Goal: Information Seeking & Learning: Check status

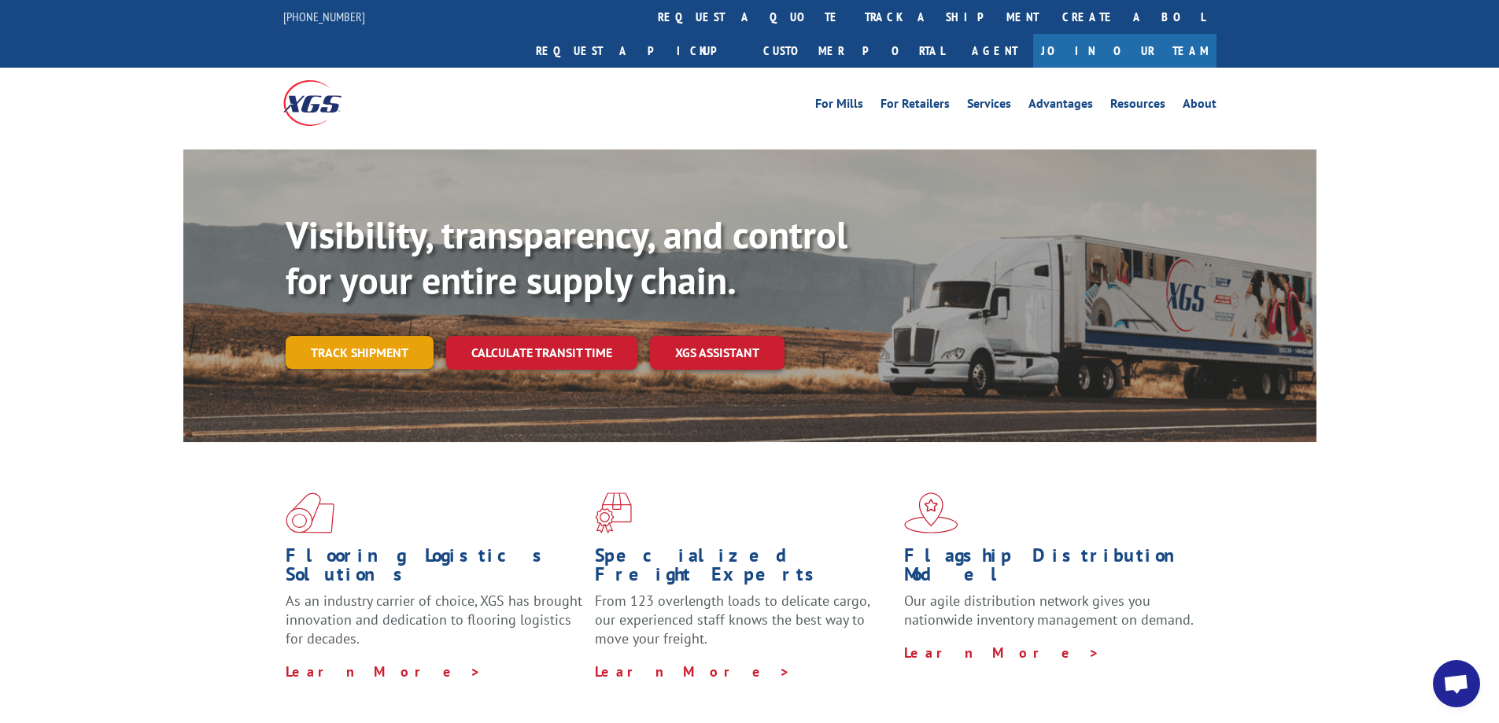
click at [359, 336] on link "Track shipment" at bounding box center [360, 352] width 148 height 33
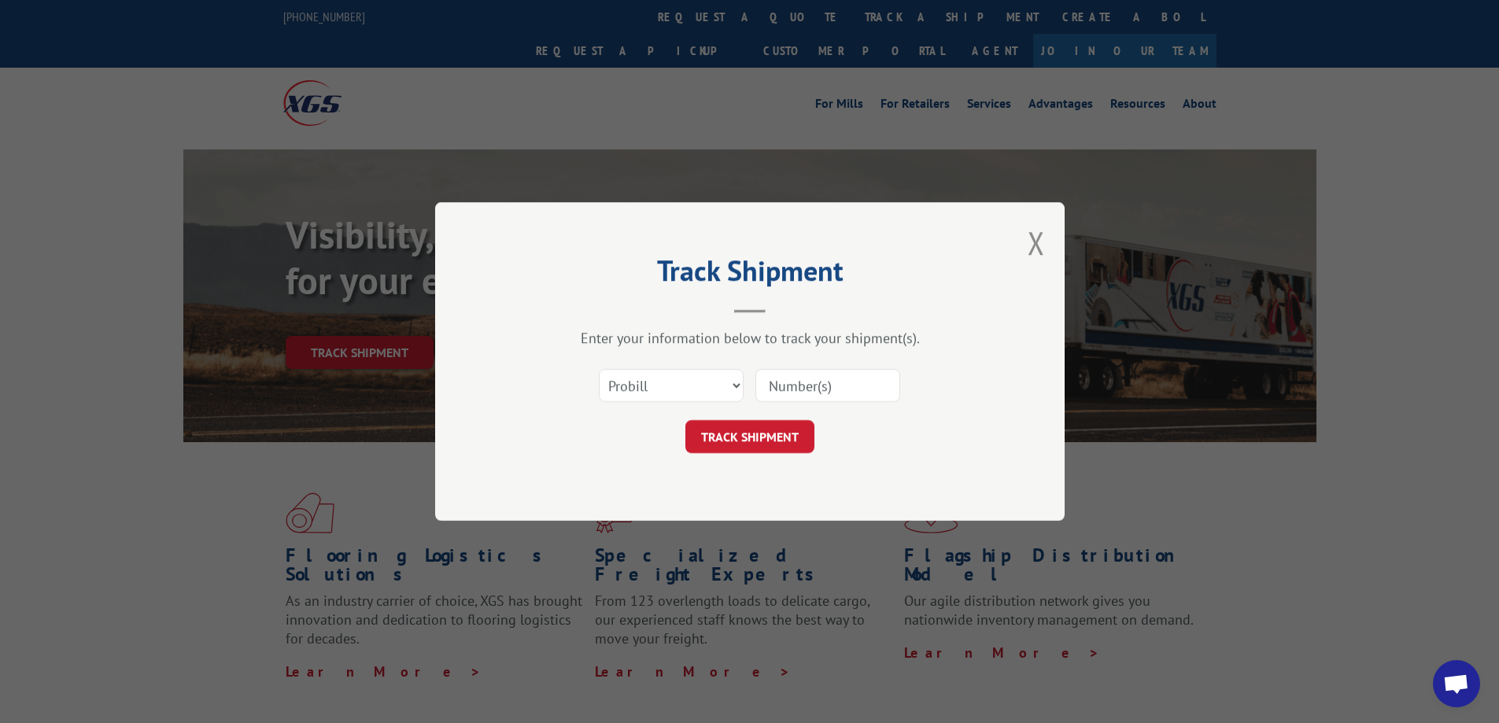
click at [819, 386] on input at bounding box center [827, 385] width 145 height 33
paste input "2310129"
type input "2310129"
click at [767, 437] on button "TRACK SHIPMENT" at bounding box center [749, 436] width 129 height 33
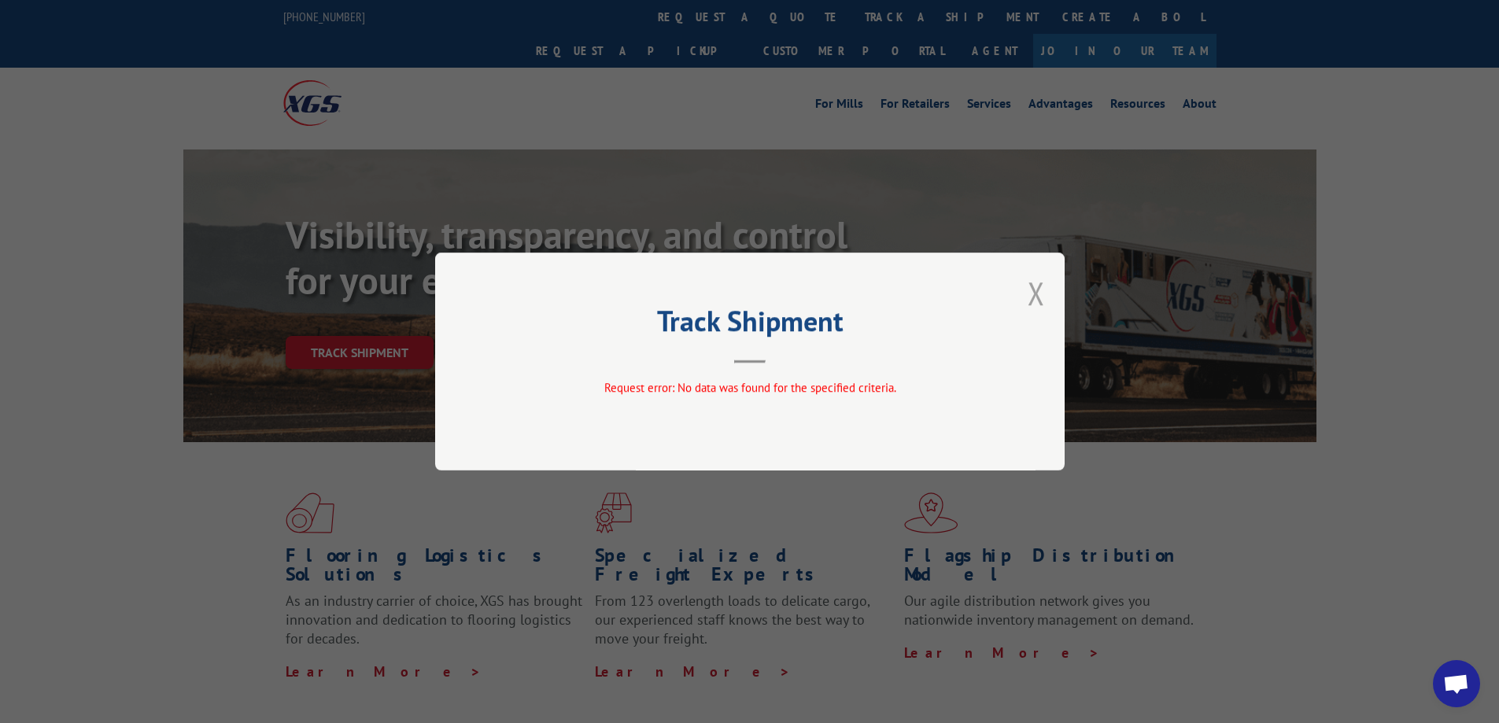
click at [1036, 290] on button "Close modal" at bounding box center [1036, 293] width 17 height 42
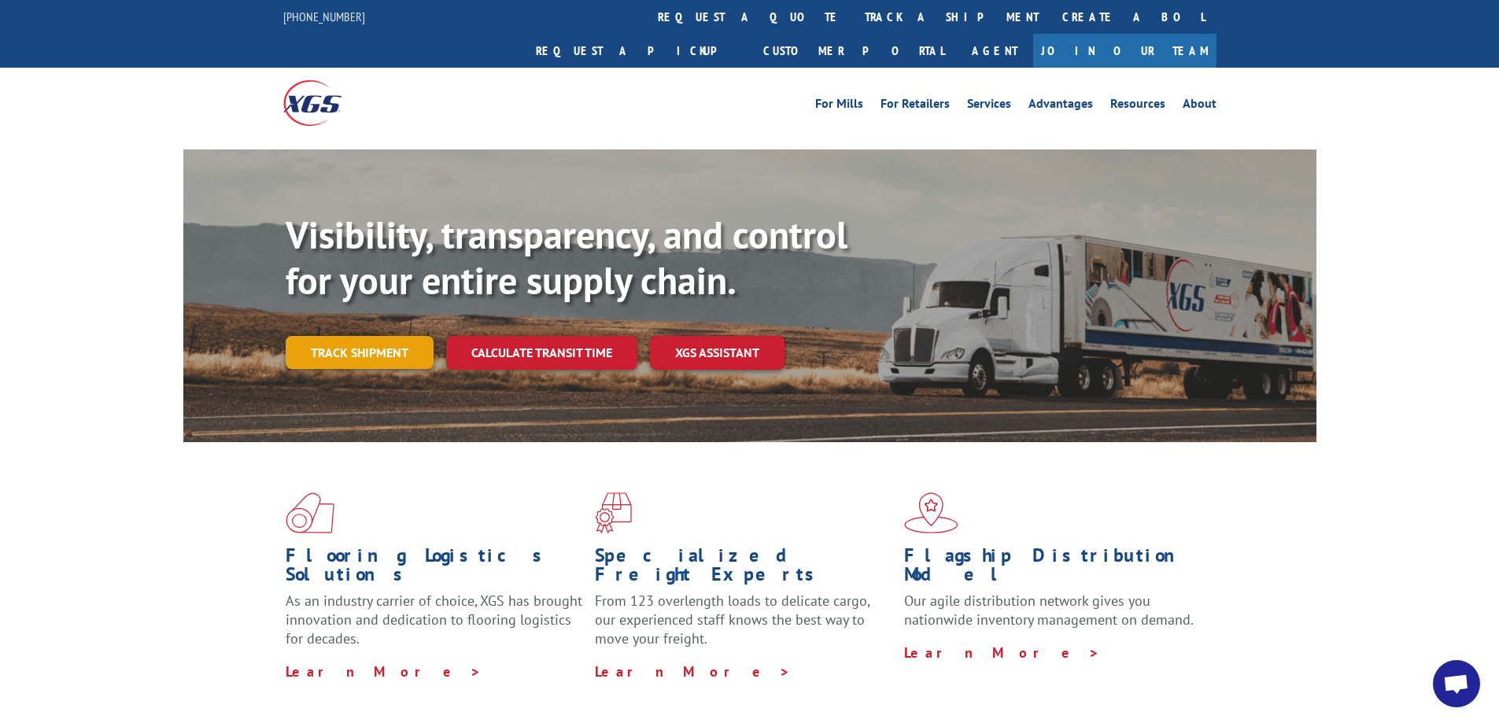
click at [389, 336] on link "Track shipment" at bounding box center [360, 352] width 148 height 33
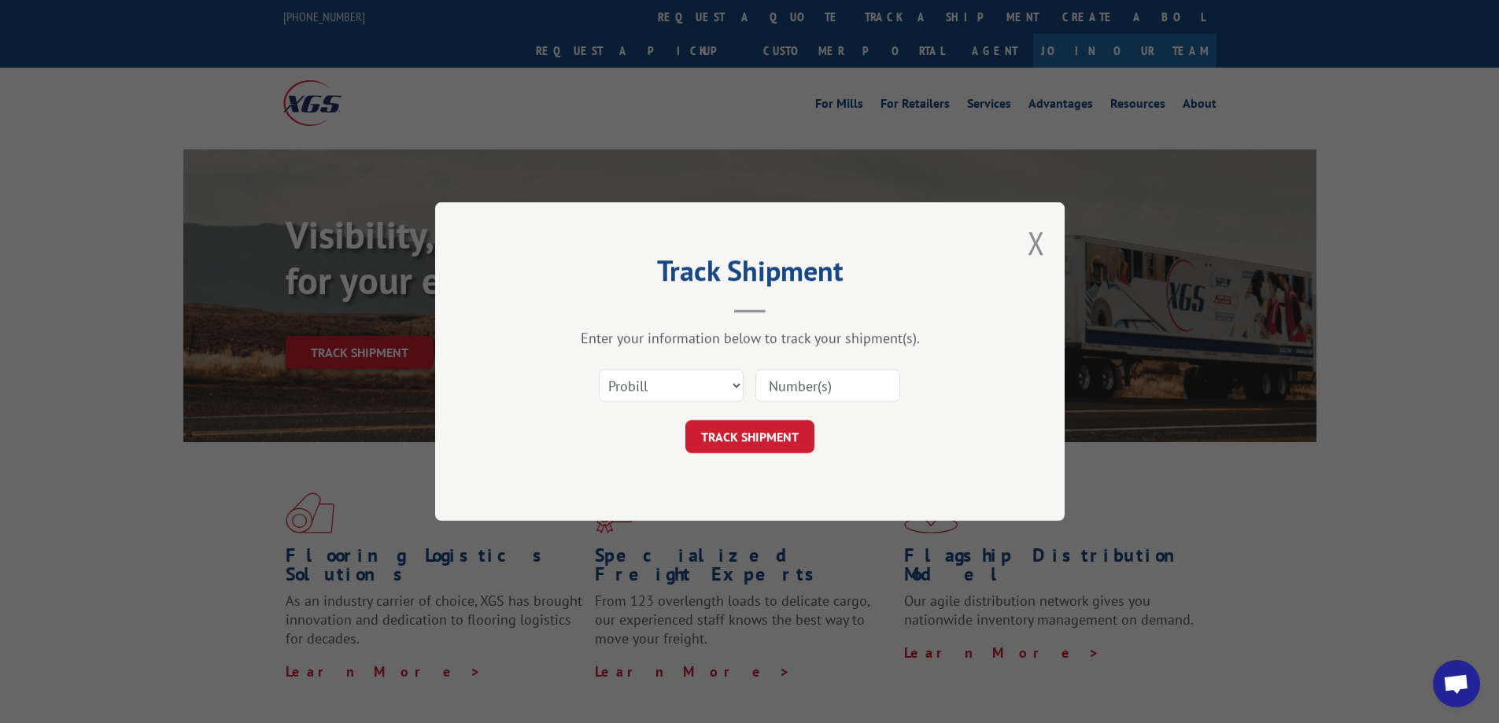
paste input "13531483"
type input "13531483"
click at [774, 430] on button "TRACK SHIPMENT" at bounding box center [749, 436] width 129 height 33
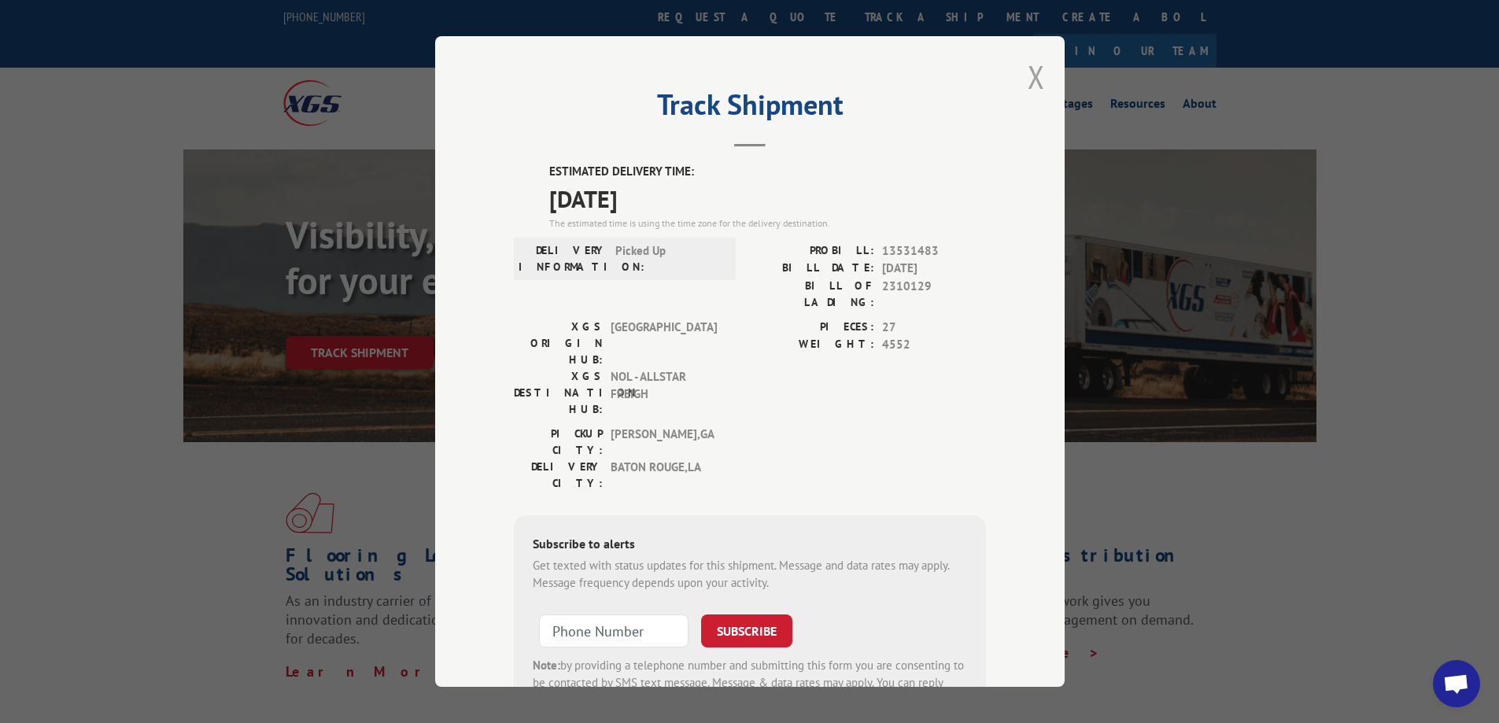
click at [1032, 82] on button "Close modal" at bounding box center [1036, 77] width 17 height 42
